Goal: Check status: Check status

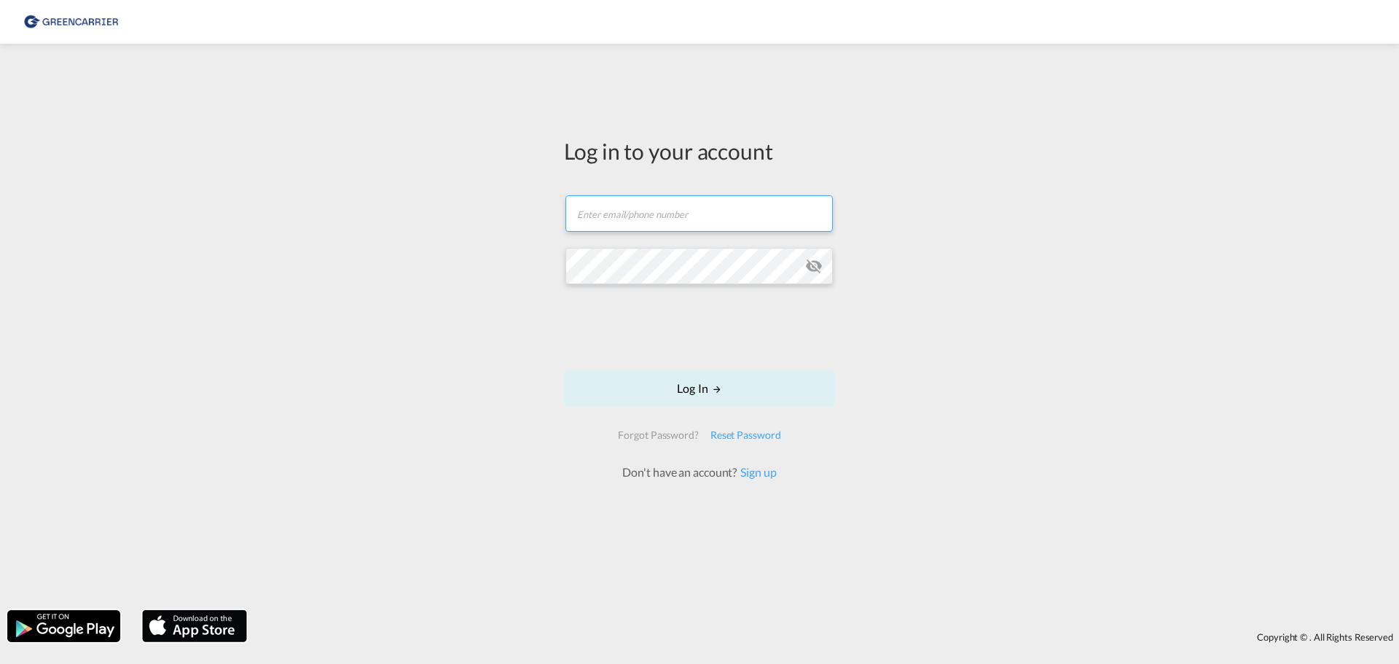
click at [627, 223] on input "text" at bounding box center [699, 213] width 267 height 36
type input "[PERSON_NAME][EMAIL_ADDRESS][DOMAIN_NAME]"
click at [1063, 371] on div "Log in to your account [PERSON_NAME][EMAIL_ADDRESS][DOMAIN_NAME] Password field…" at bounding box center [699, 327] width 1399 height 552
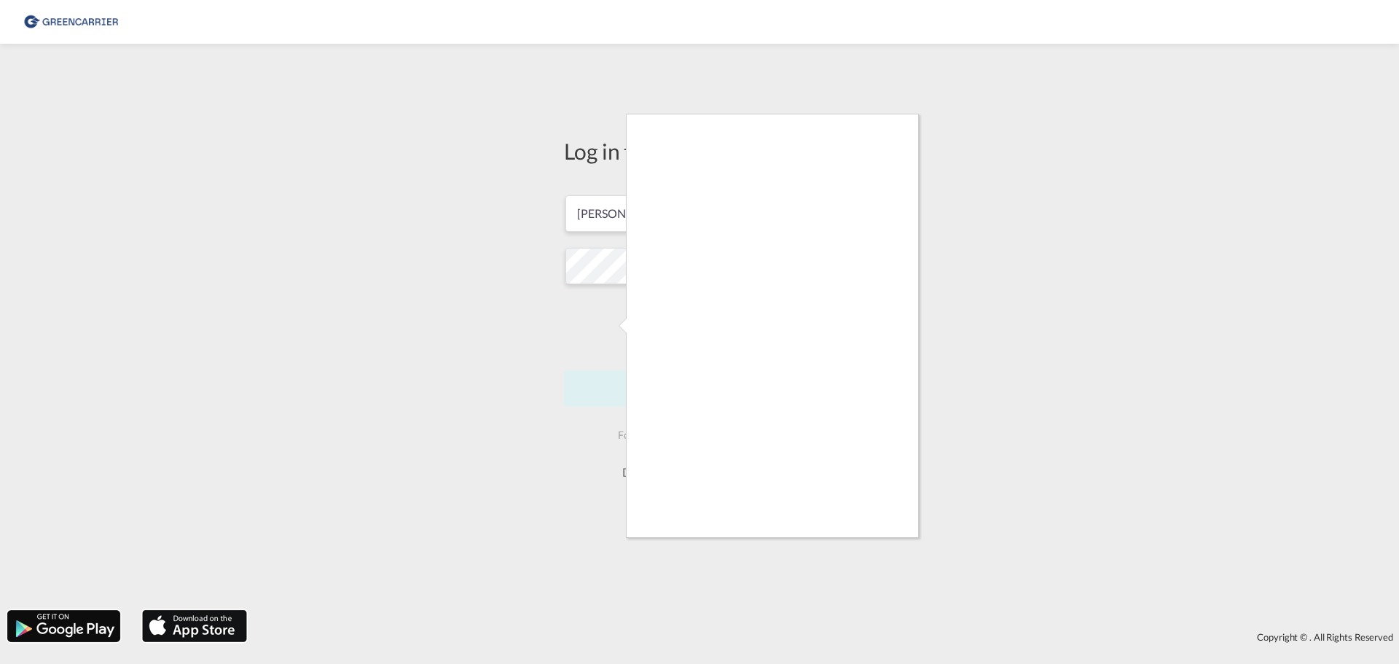
click at [605, 267] on div at bounding box center [699, 332] width 1399 height 664
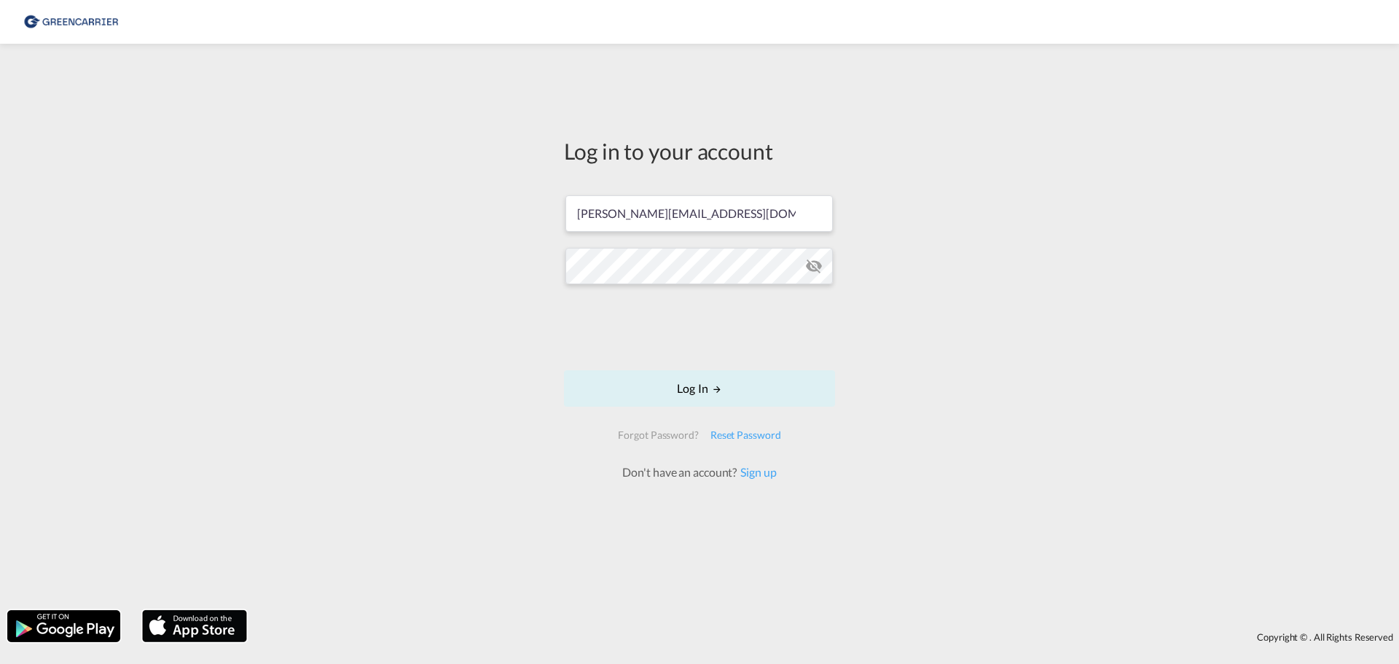
click at [605, 267] on body "Log in to your account [PERSON_NAME][EMAIL_ADDRESS][DOMAIN_NAME] Password field…" at bounding box center [699, 332] width 1399 height 664
click at [689, 390] on button "Log In" at bounding box center [699, 388] width 271 height 36
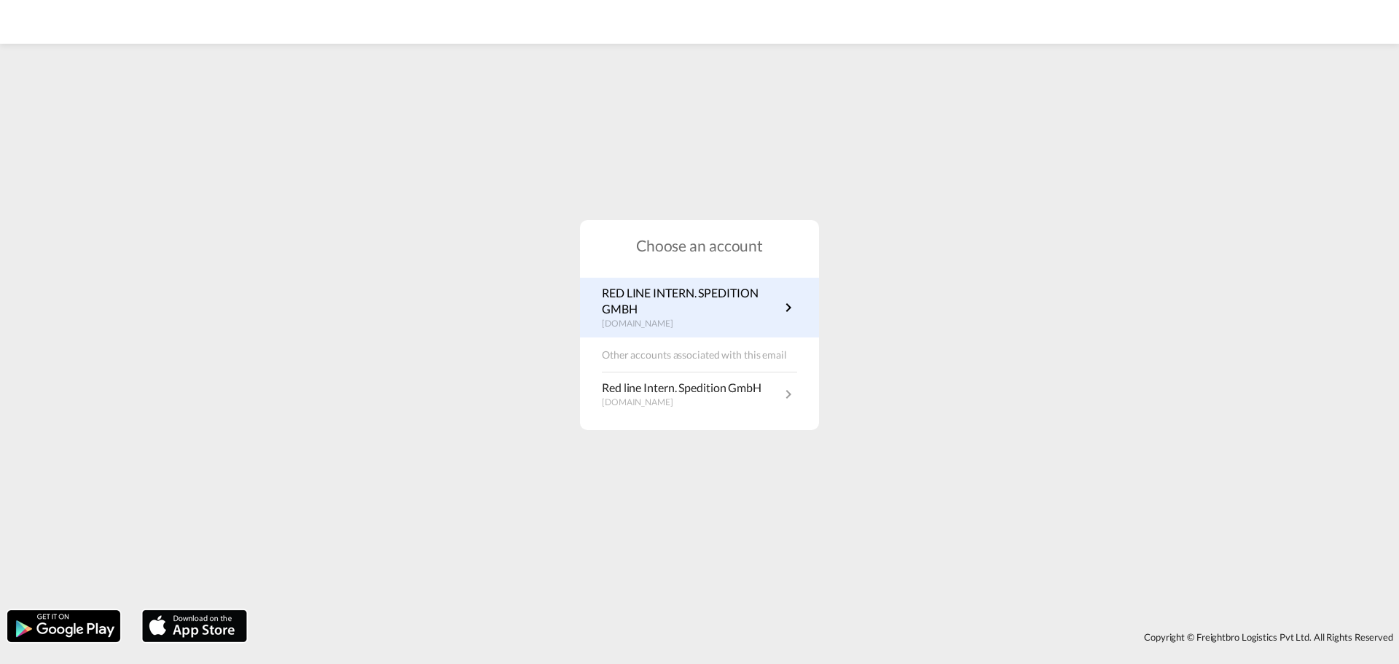
click at [668, 304] on p "RED LINE INTERN. SPEDITION GMBH" at bounding box center [691, 301] width 178 height 33
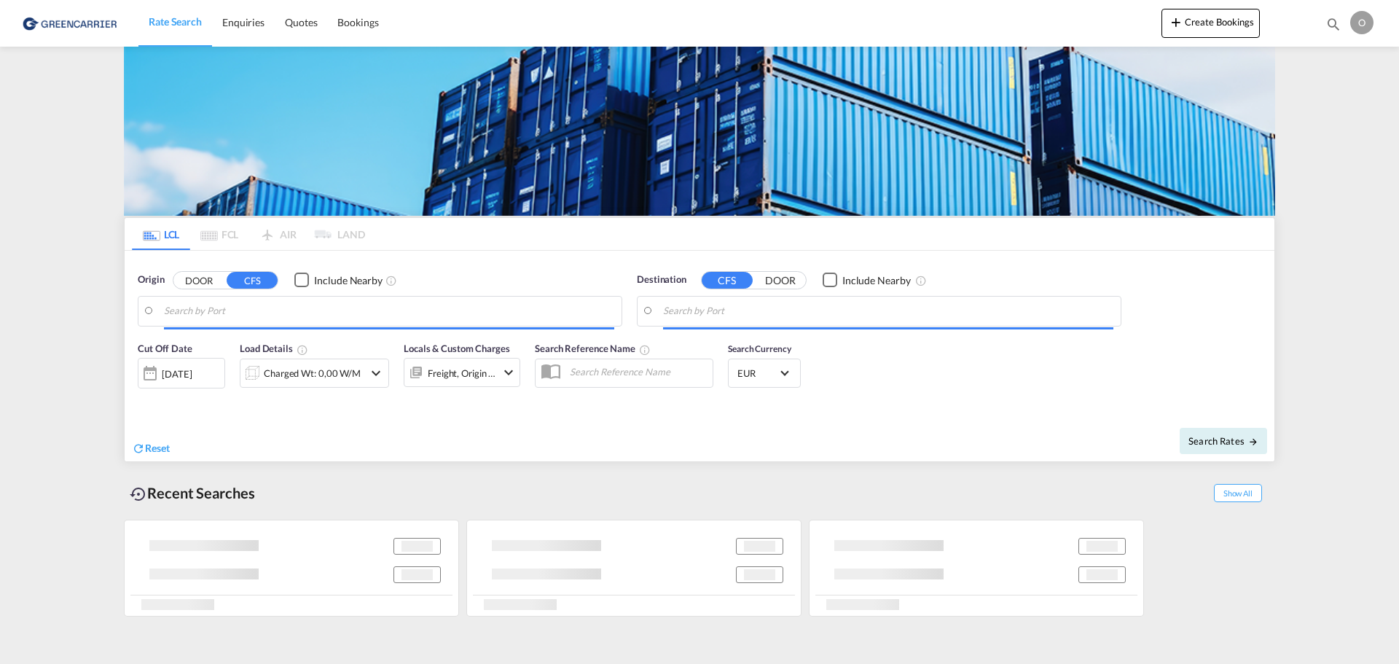
type input "Hamburg, DEHAM"
type input "New York, NY, USNYC"
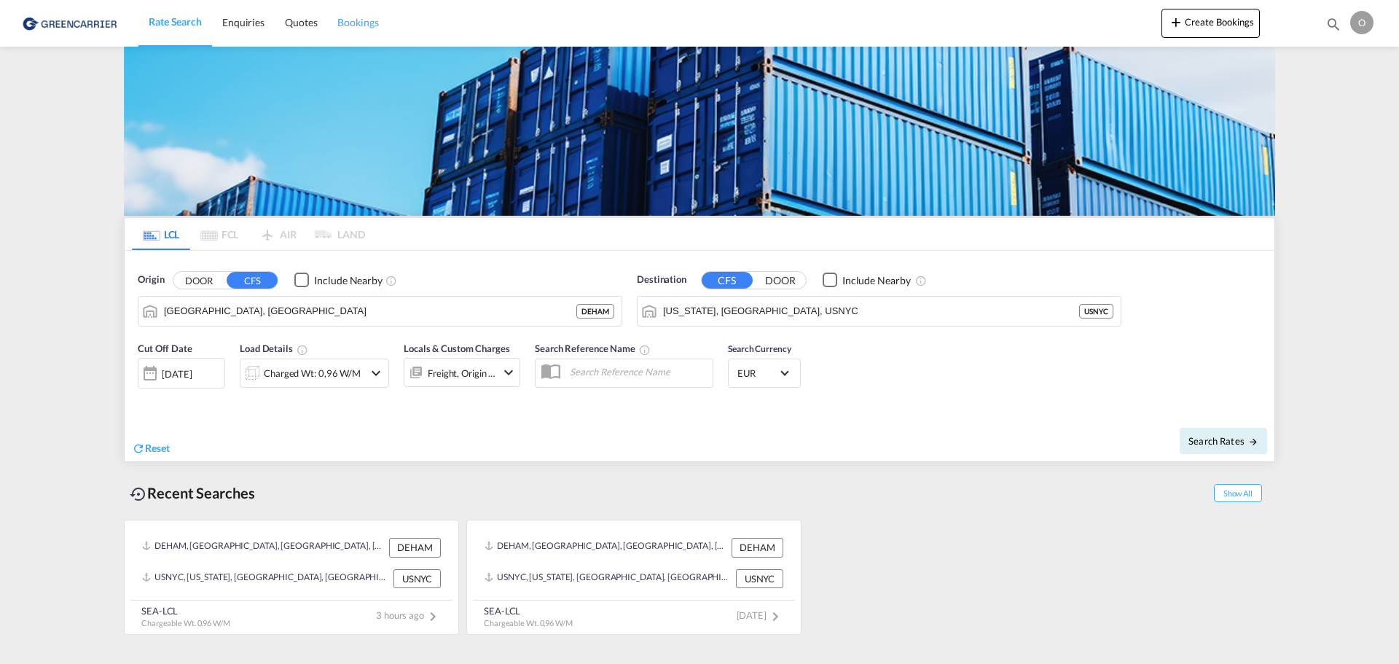
click at [345, 19] on span "Bookings" at bounding box center [357, 22] width 41 height 12
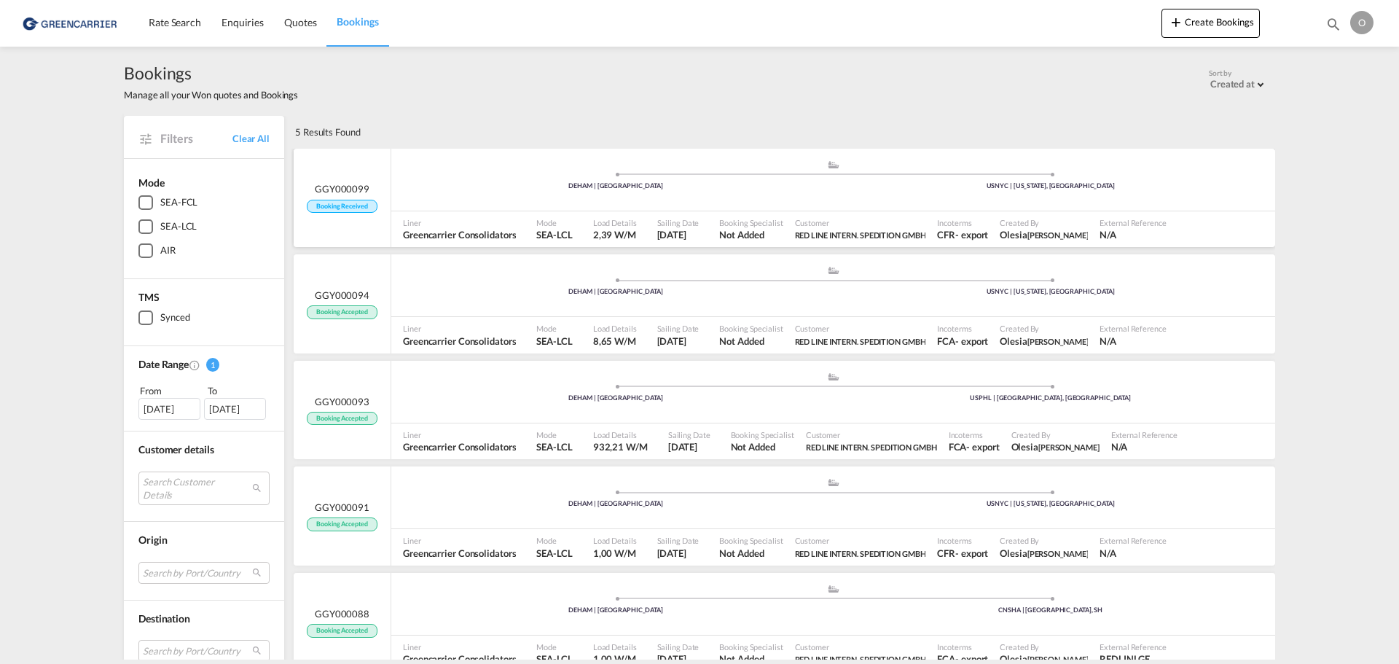
click at [344, 218] on div "GGY000099 Booking Received" at bounding box center [343, 198] width 98 height 99
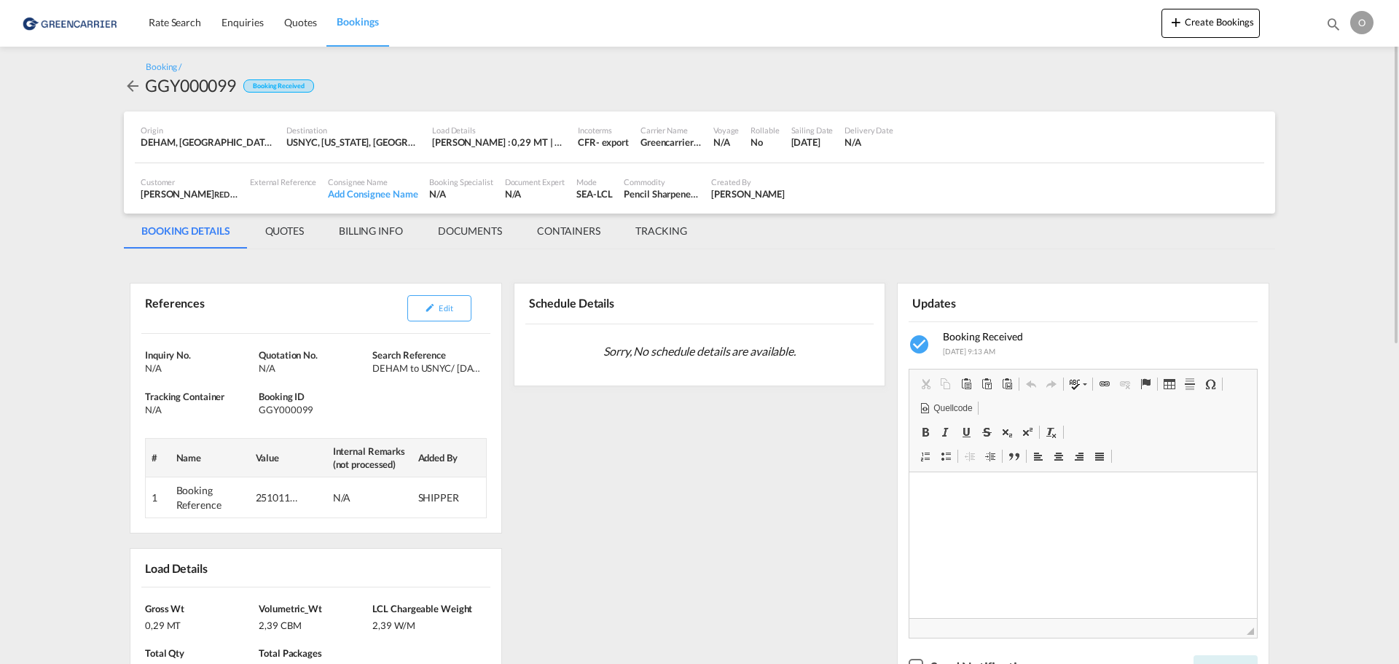
click at [351, 13] on link "Bookings" at bounding box center [357, 22] width 62 height 47
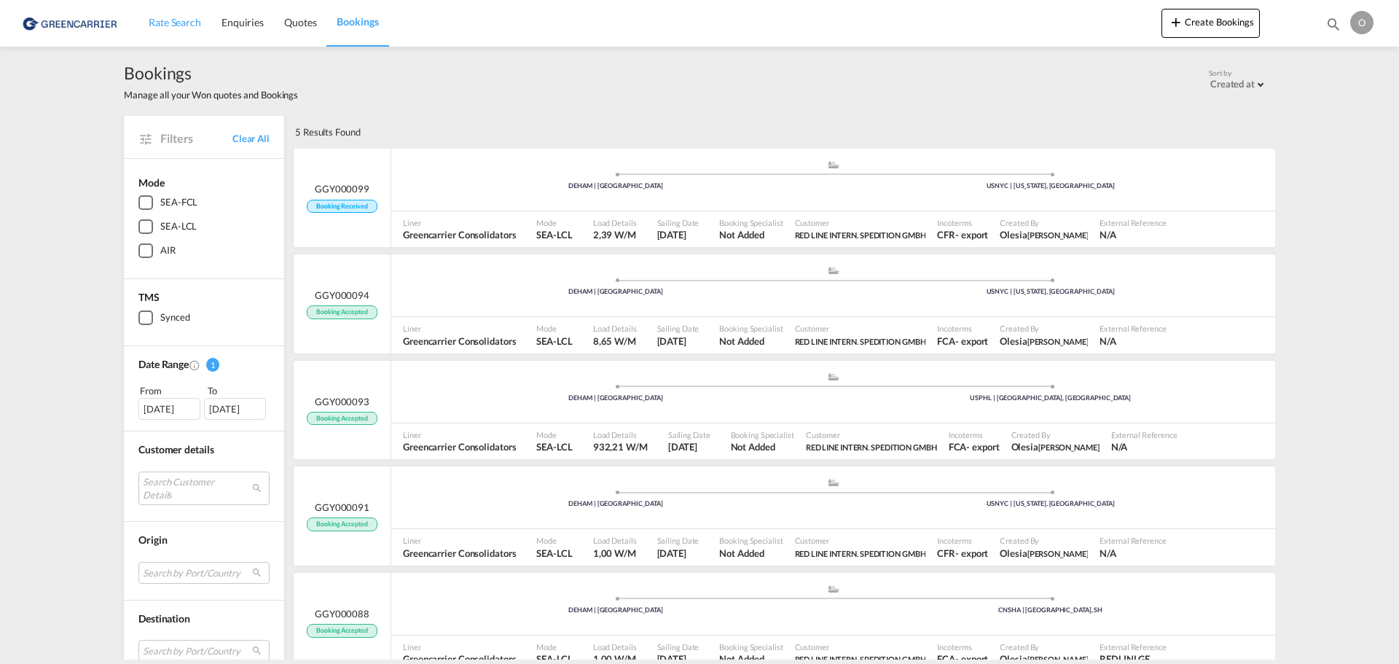
click at [150, 26] on span "Rate Search" at bounding box center [175, 22] width 52 height 12
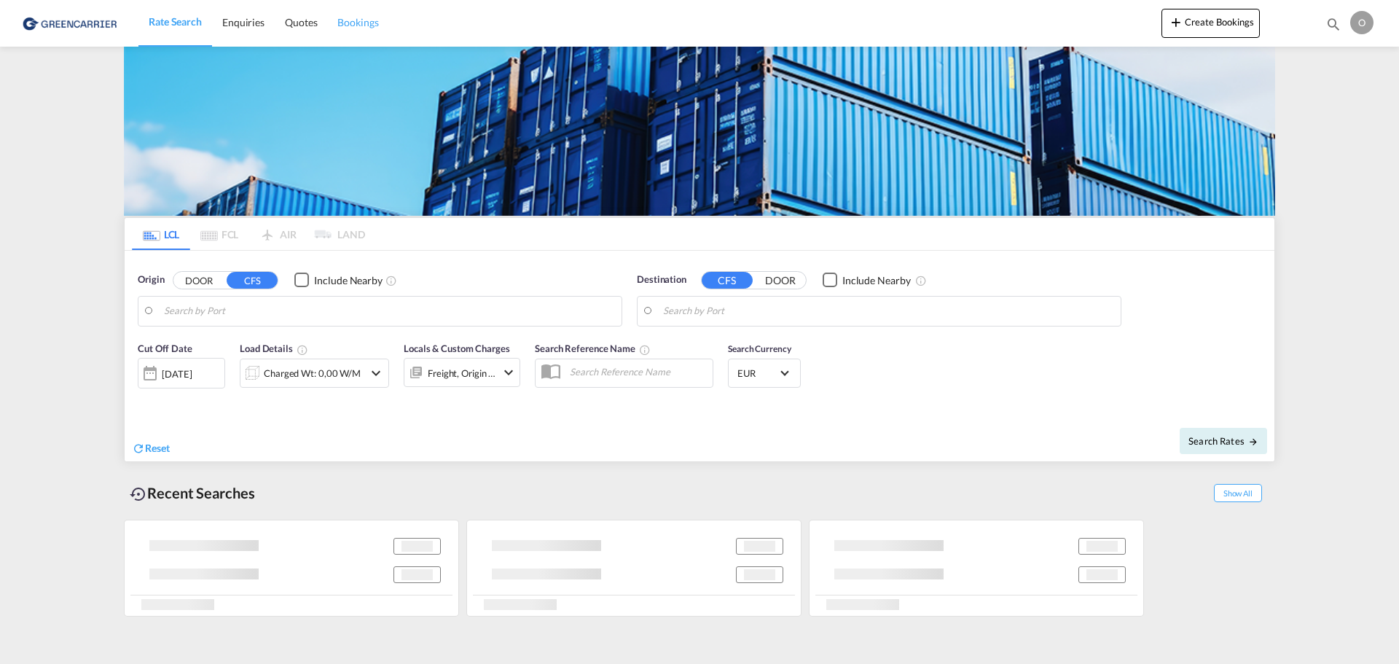
click at [359, 26] on span "Bookings" at bounding box center [357, 22] width 41 height 12
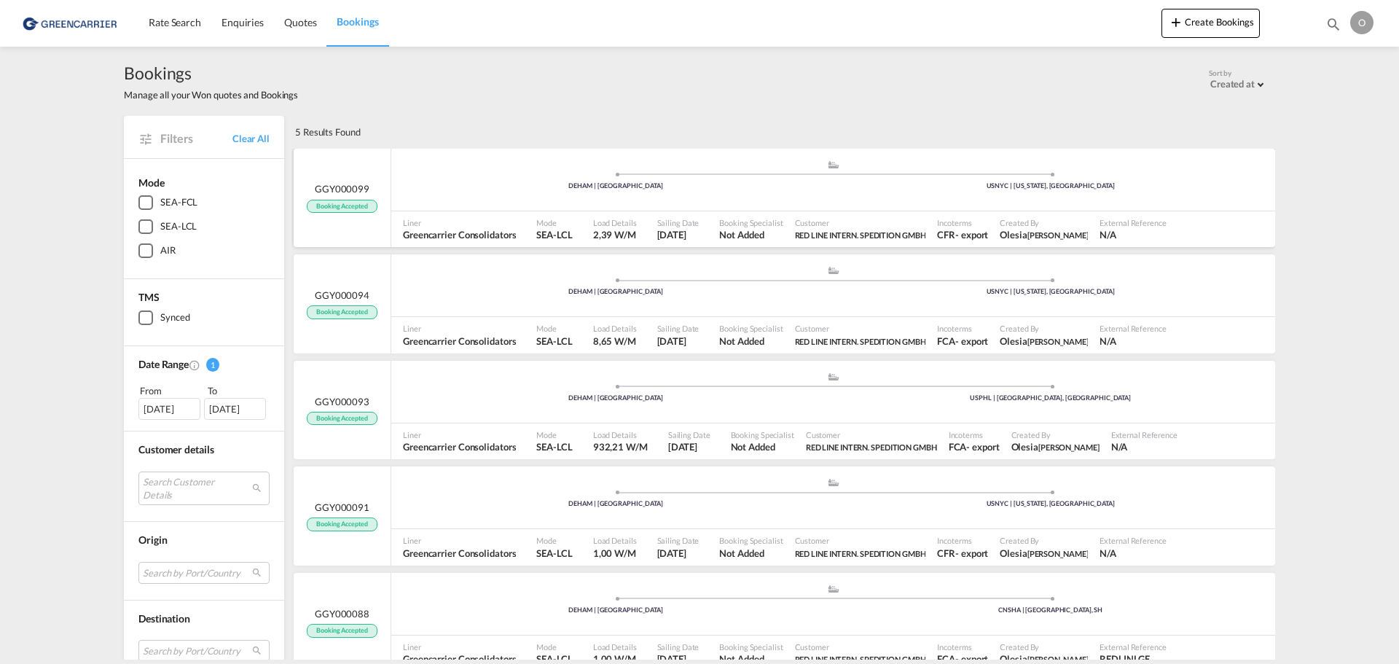
click at [310, 218] on div "GGY000099 Booking Accepted" at bounding box center [343, 198] width 98 height 99
